Goal: Task Accomplishment & Management: Manage account settings

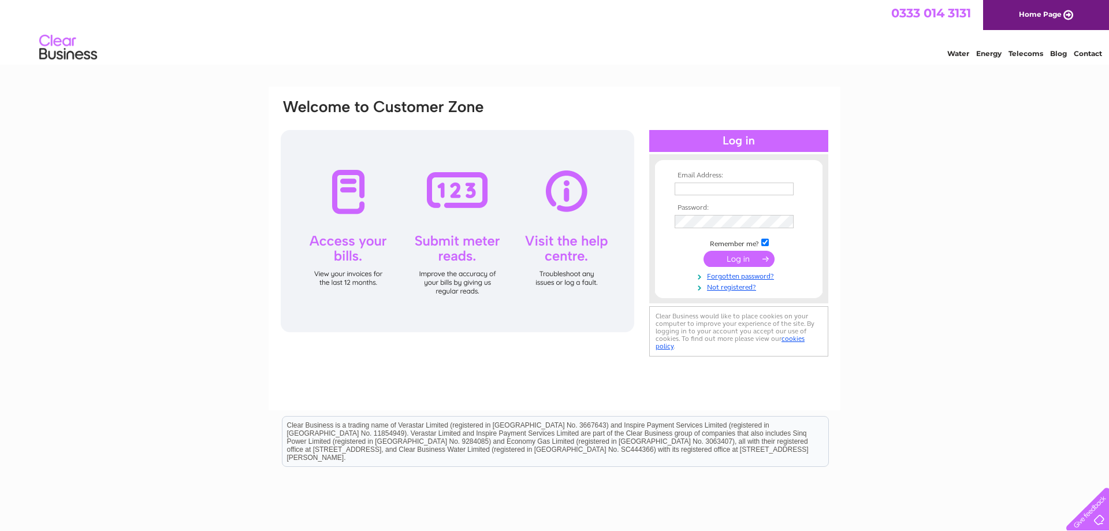
click at [709, 185] on input "text" at bounding box center [734, 189] width 119 height 13
click at [710, 185] on input "text" at bounding box center [735, 190] width 120 height 14
type input "info@southsideglazingandjoinery.co.uk"
click at [734, 263] on input "submit" at bounding box center [739, 260] width 71 height 16
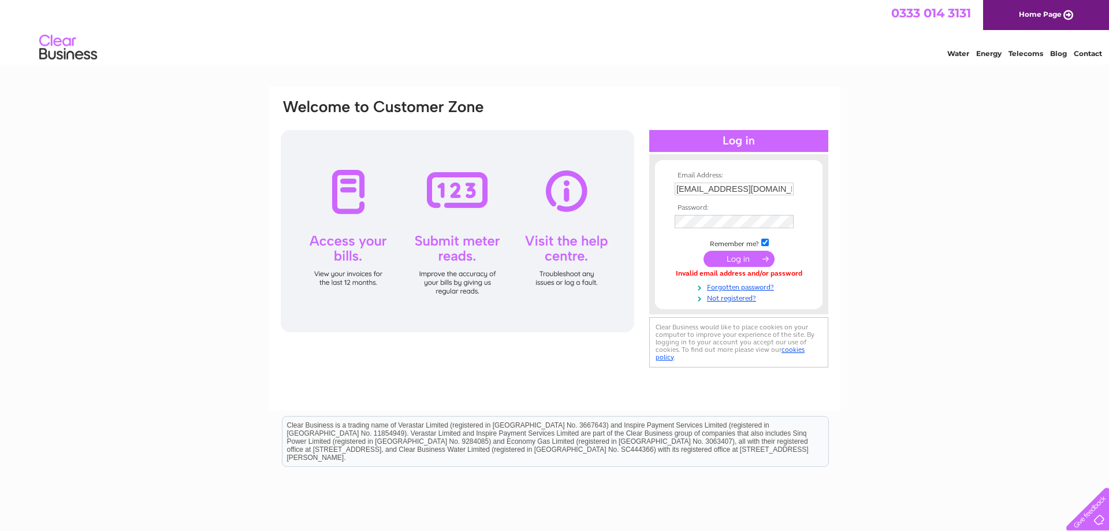
click at [755, 265] on input "submit" at bounding box center [739, 259] width 71 height 16
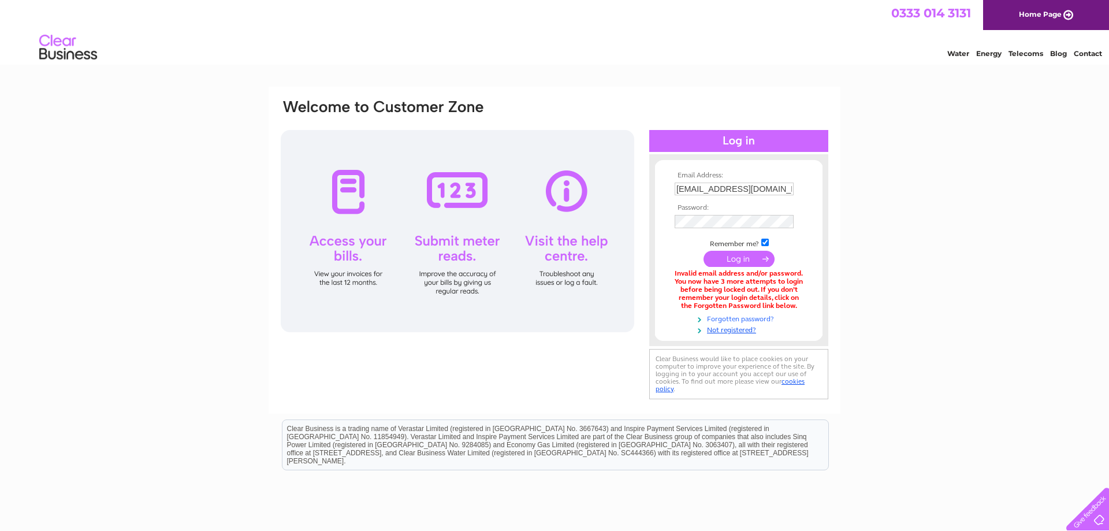
click at [748, 320] on link "Forgotten password?" at bounding box center [740, 318] width 131 height 11
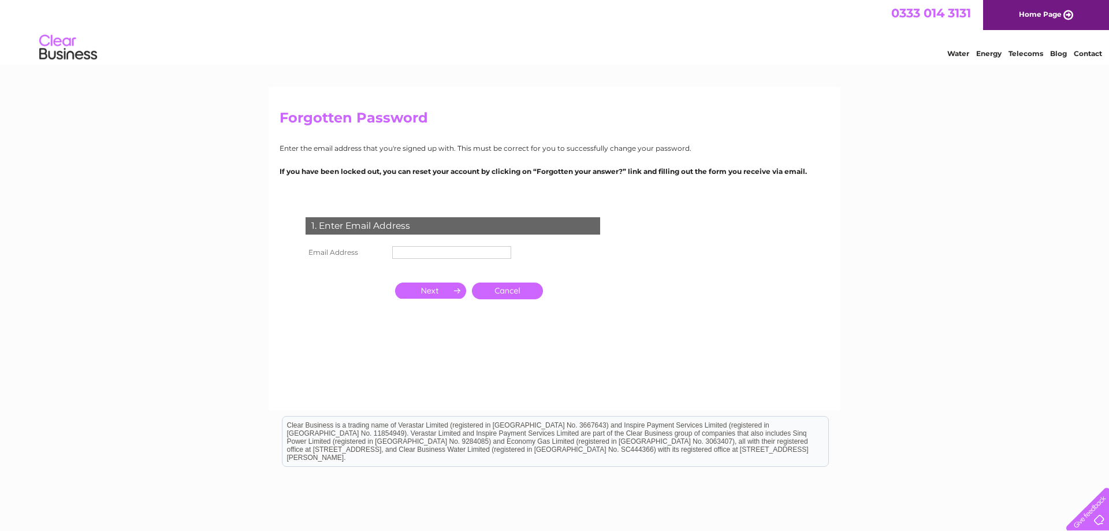
click at [459, 253] on input "text" at bounding box center [451, 252] width 119 height 13
type input "n"
type input "[EMAIL_ADDRESS][DOMAIN_NAME]"
click at [429, 288] on input "button" at bounding box center [430, 292] width 71 height 16
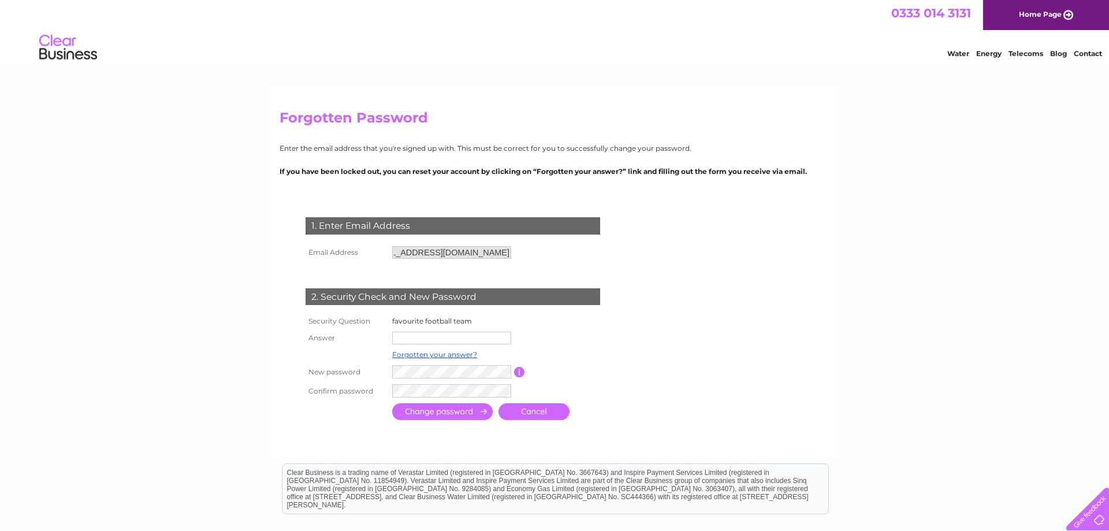
click at [422, 334] on input "text" at bounding box center [451, 338] width 119 height 13
type input "hearts"
click at [437, 415] on input "submit" at bounding box center [442, 412] width 101 height 17
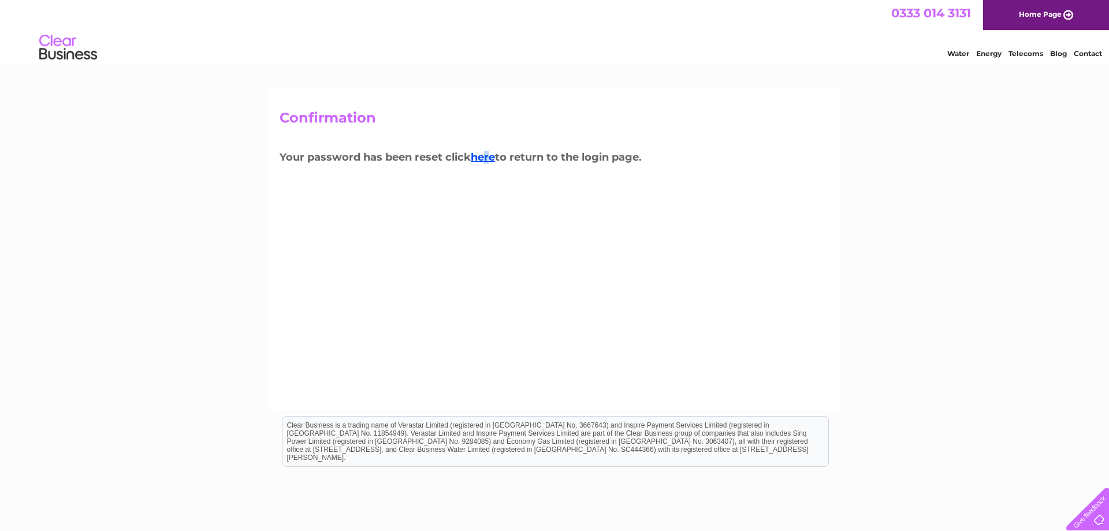
click at [491, 165] on h3 "Your password has been reset click here to return to the login page." at bounding box center [555, 159] width 550 height 20
click at [489, 158] on link "here" at bounding box center [483, 157] width 24 height 13
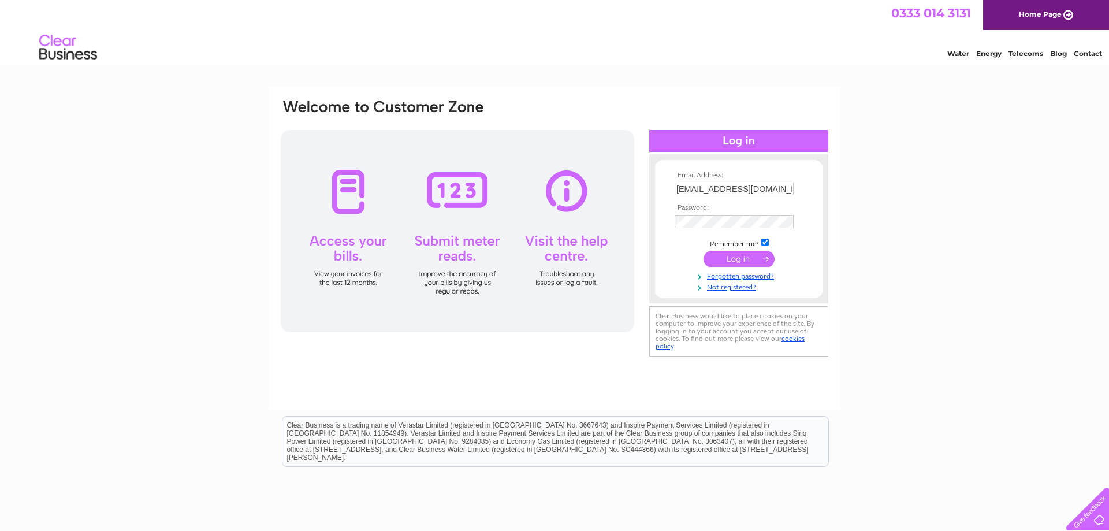
click at [738, 261] on input "submit" at bounding box center [739, 259] width 71 height 16
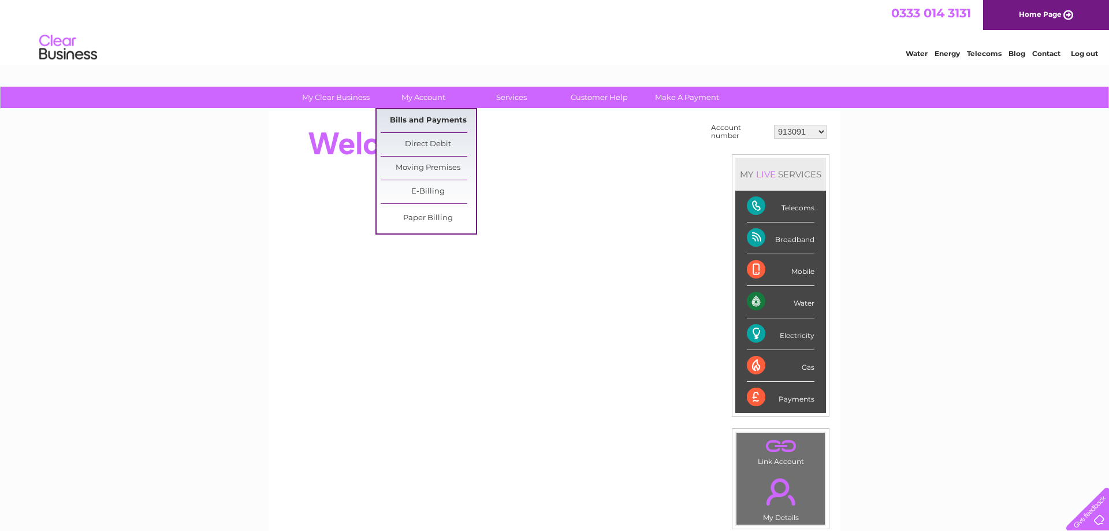
click at [419, 116] on link "Bills and Payments" at bounding box center [428, 120] width 95 height 23
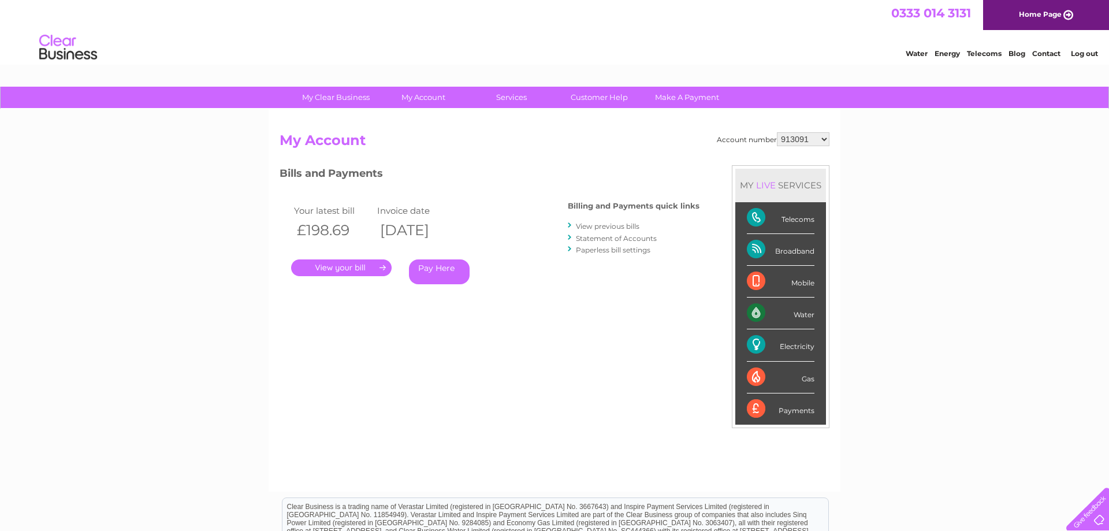
click at [360, 272] on link "." at bounding box center [341, 267] width 101 height 17
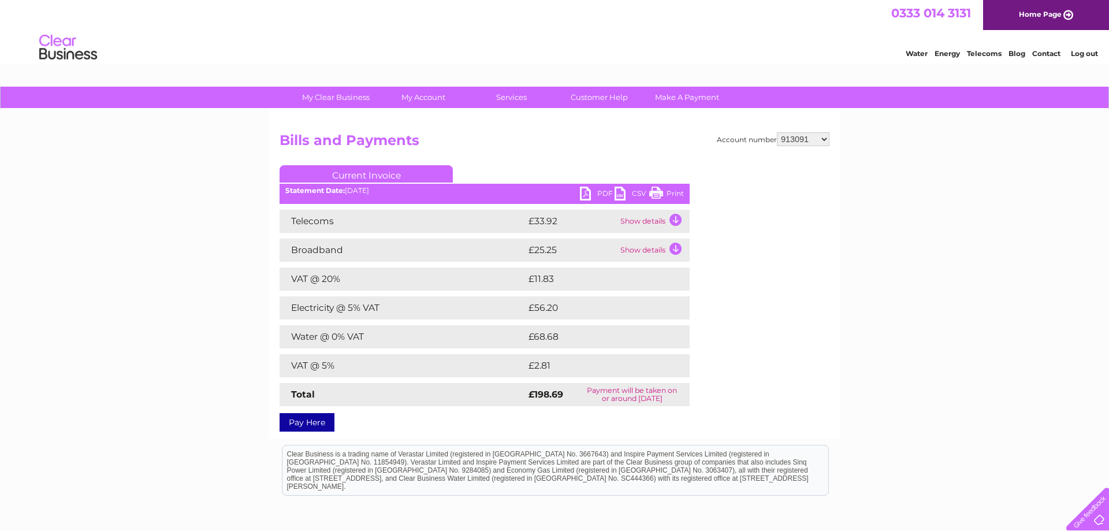
click at [585, 195] on link "PDF" at bounding box center [597, 195] width 35 height 17
